Goal: Information Seeking & Learning: Find specific fact

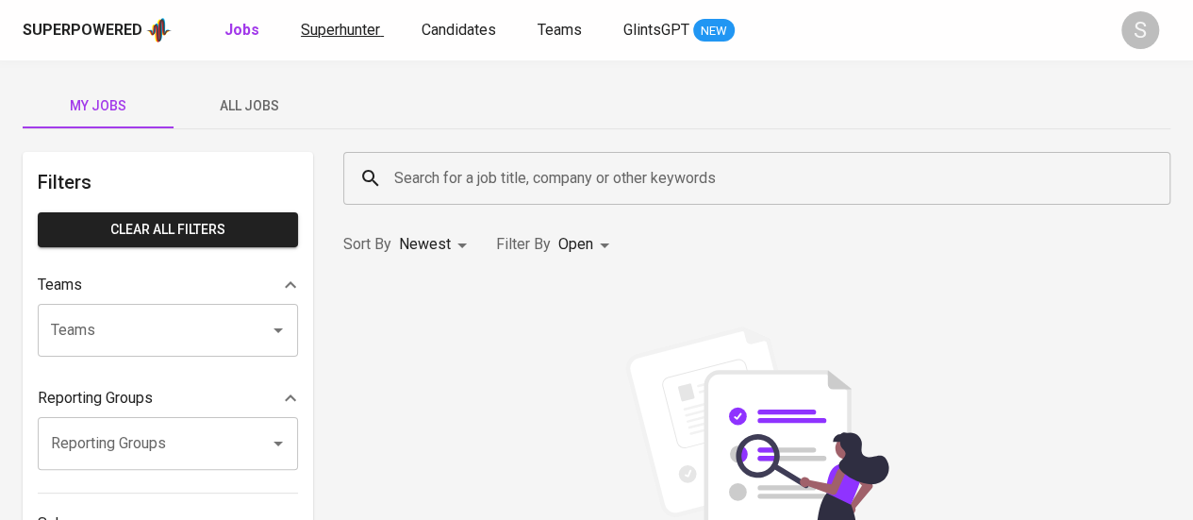
click at [332, 25] on span "Superhunter" at bounding box center [340, 30] width 79 height 18
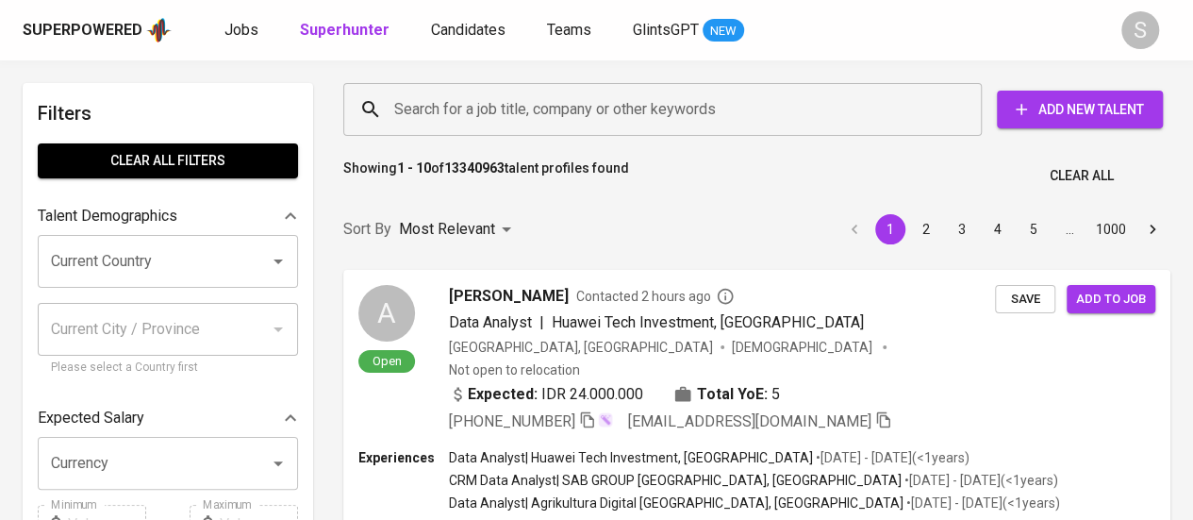
click at [530, 91] on input "Search for a job title, company or other keywords" at bounding box center [666, 109] width 555 height 36
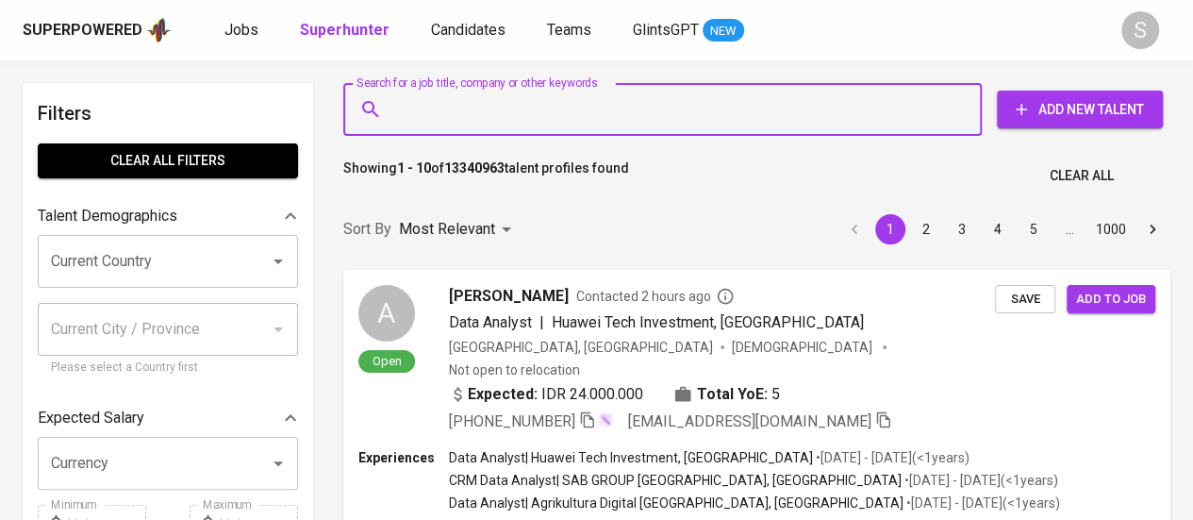
paste input "[EMAIL_ADDRESS][DOMAIN_NAME]"
type input "[EMAIL_ADDRESS][DOMAIN_NAME]"
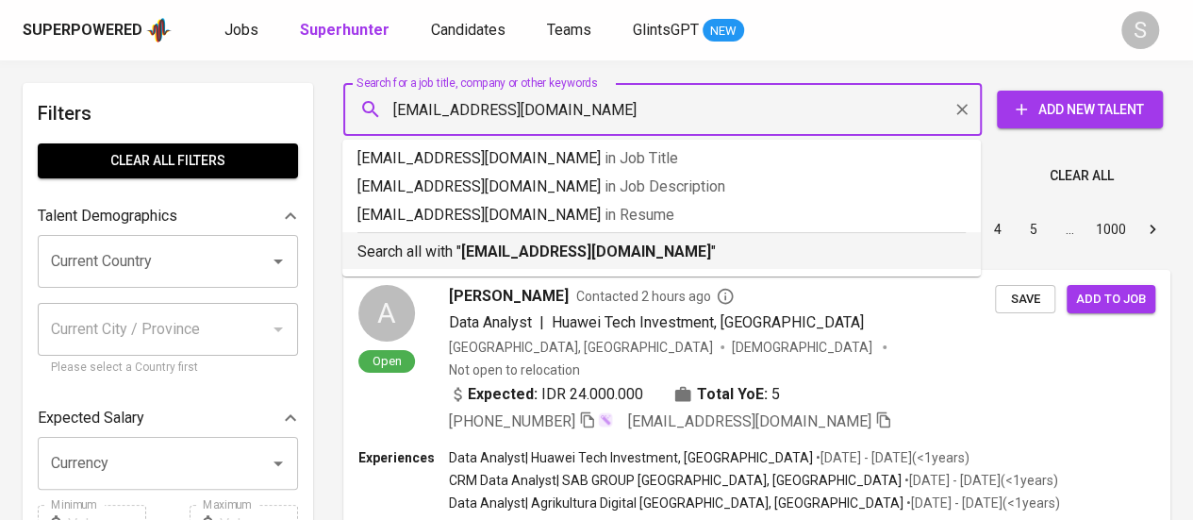
click at [632, 265] on li "Search all with " [EMAIL_ADDRESS][DOMAIN_NAME] "" at bounding box center [661, 250] width 638 height 37
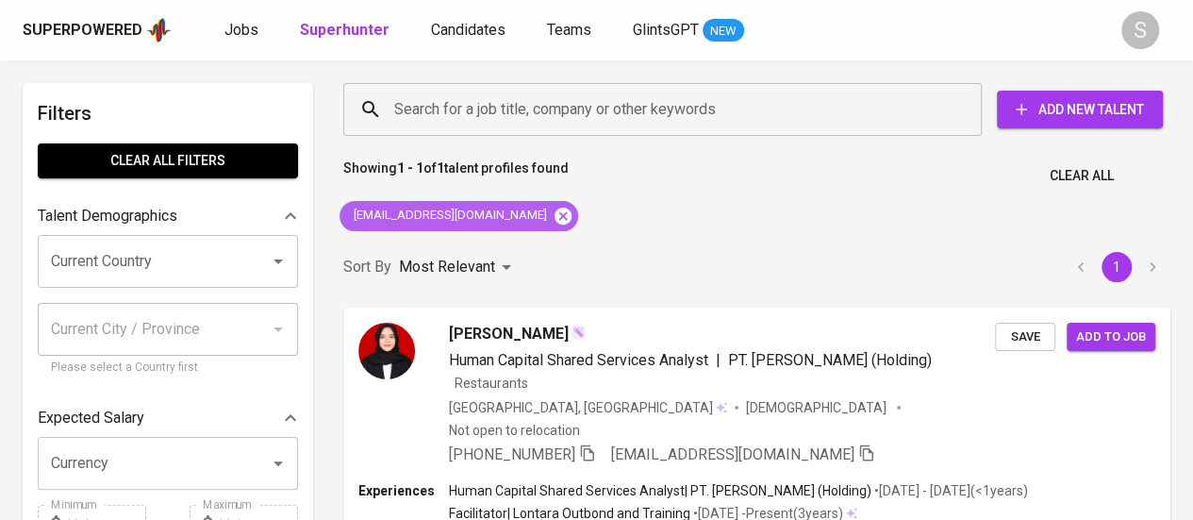
click at [555, 208] on icon at bounding box center [563, 215] width 17 height 17
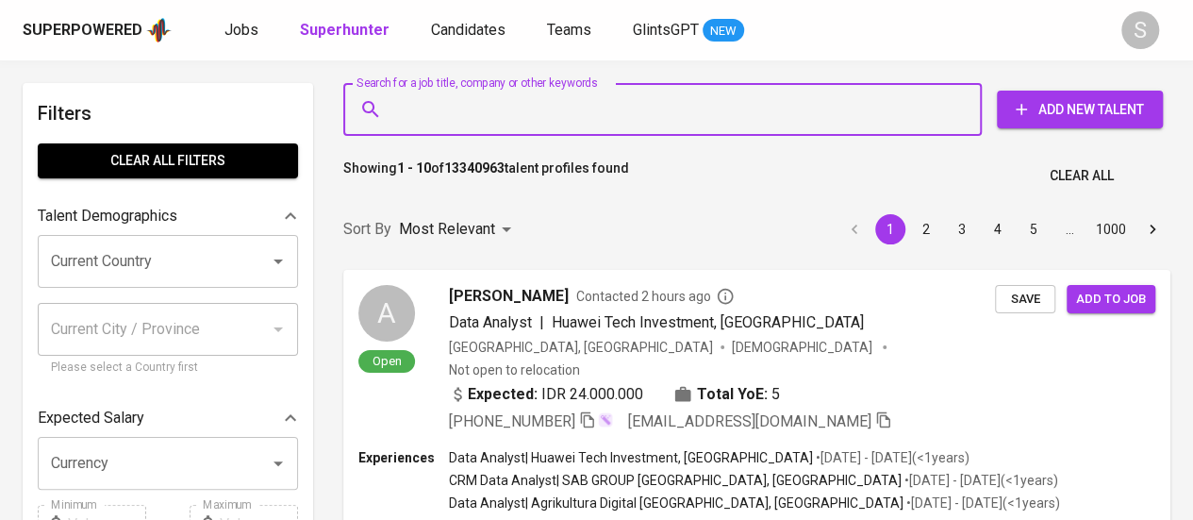
click at [532, 116] on input "Search for a job title, company or other keywords" at bounding box center [666, 109] width 555 height 36
paste input "[EMAIL_ADDRESS][DOMAIN_NAME]"
type input "[EMAIL_ADDRESS][DOMAIN_NAME]"
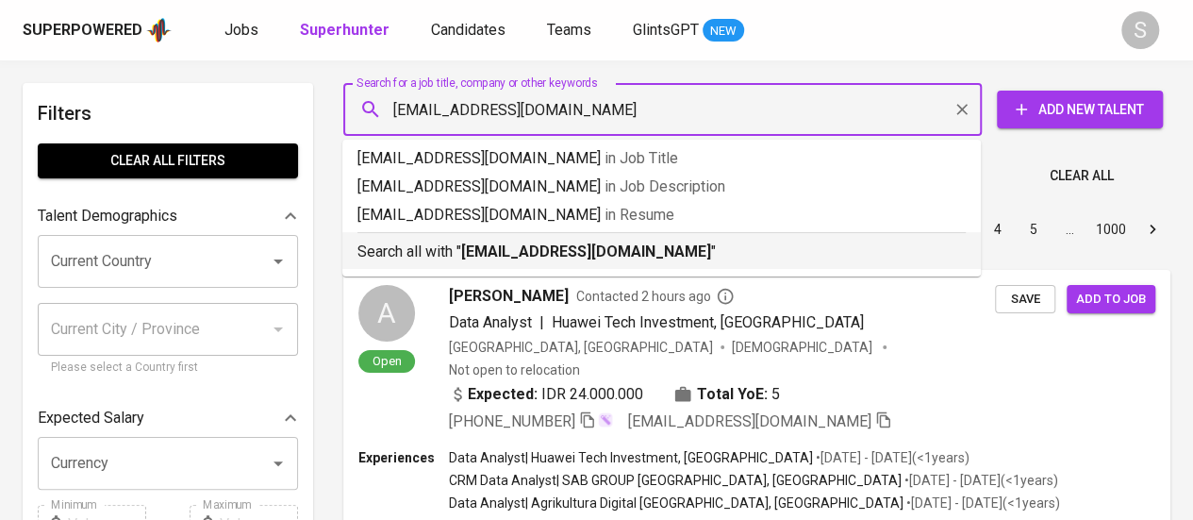
click at [513, 250] on b "[EMAIL_ADDRESS][DOMAIN_NAME]" at bounding box center [586, 251] width 250 height 18
click at [389, 248] on div "Sort By Most Relevant MOST_RELEVANT 1 2 3 4 5 … 1000" at bounding box center [757, 230] width 850 height 58
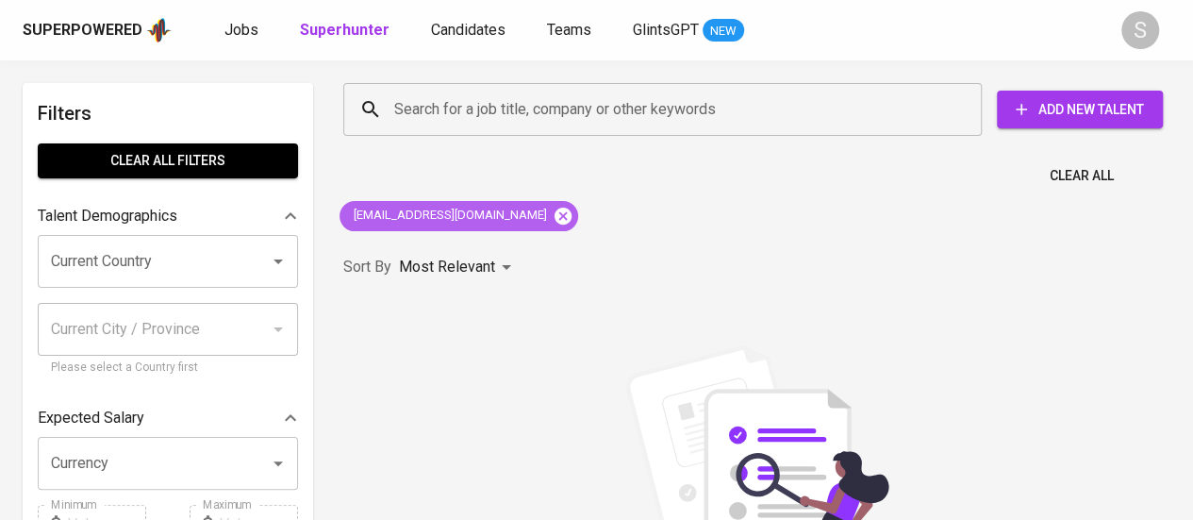
click at [555, 218] on icon at bounding box center [563, 215] width 17 height 17
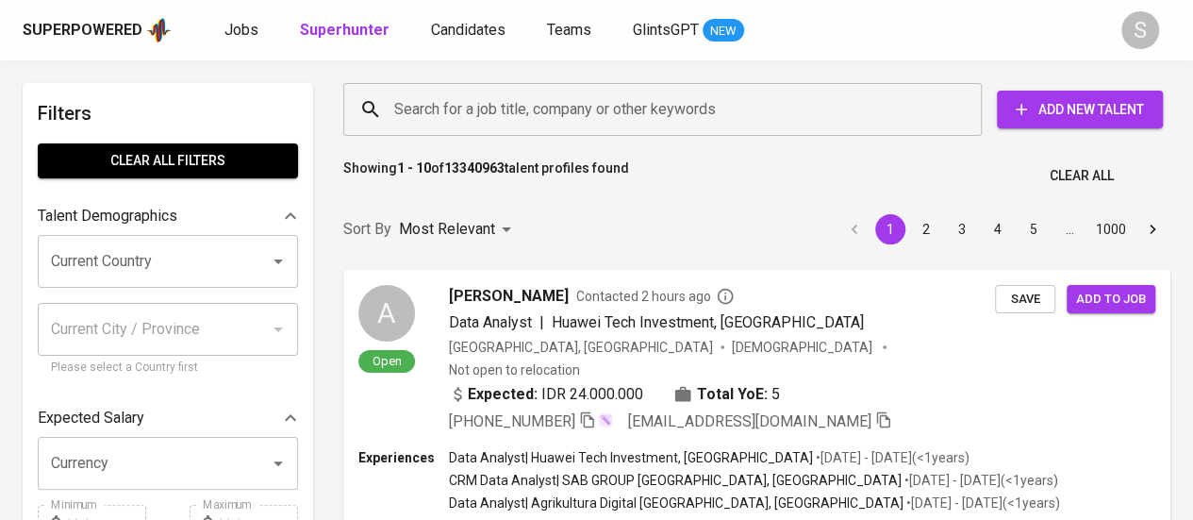
click at [451, 117] on input "Search for a job title, company or other keywords" at bounding box center [666, 109] width 555 height 36
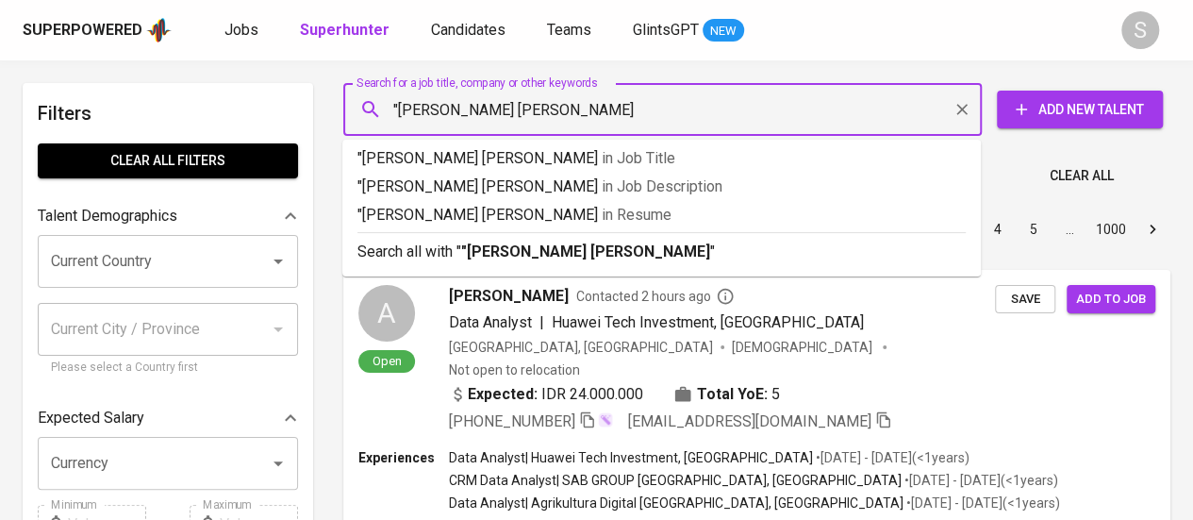
type input ""[PERSON_NAME] [PERSON_NAME]""
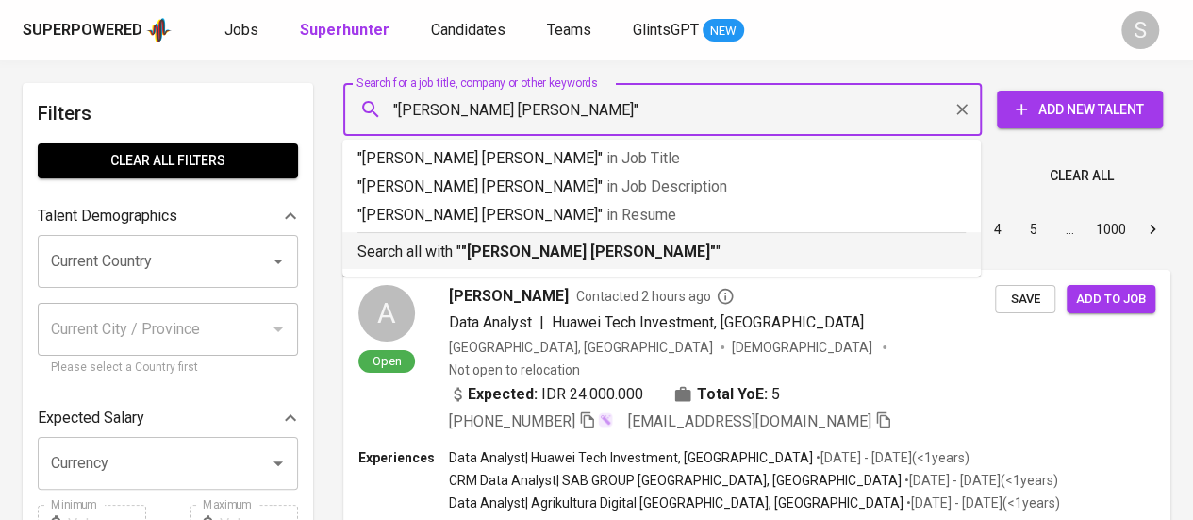
click at [477, 242] on b ""[PERSON_NAME] [PERSON_NAME]"" at bounding box center [588, 251] width 255 height 18
click at [421, 248] on div "Sort By Most Relevant MOST_RELEVANT 1 2 3 4 5 … 1000" at bounding box center [757, 230] width 850 height 58
click at [602, 252] on div "Sort By Most Relevant MOST_RELEVANT 1 2 3 4 5 … 1000" at bounding box center [757, 230] width 850 height 58
